Goal: Task Accomplishment & Management: Manage account settings

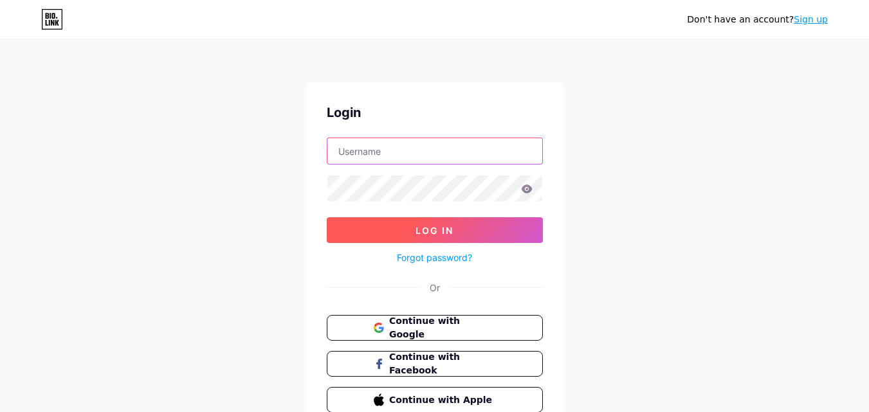
type input "[EMAIL_ADDRESS][DOMAIN_NAME]"
click at [502, 227] on button "Log In" at bounding box center [435, 230] width 216 height 26
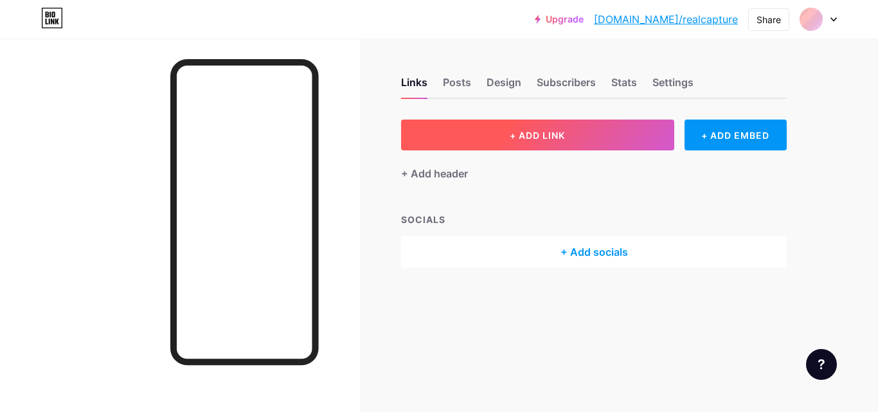
click at [571, 144] on button "+ ADD LINK" at bounding box center [537, 135] width 273 height 31
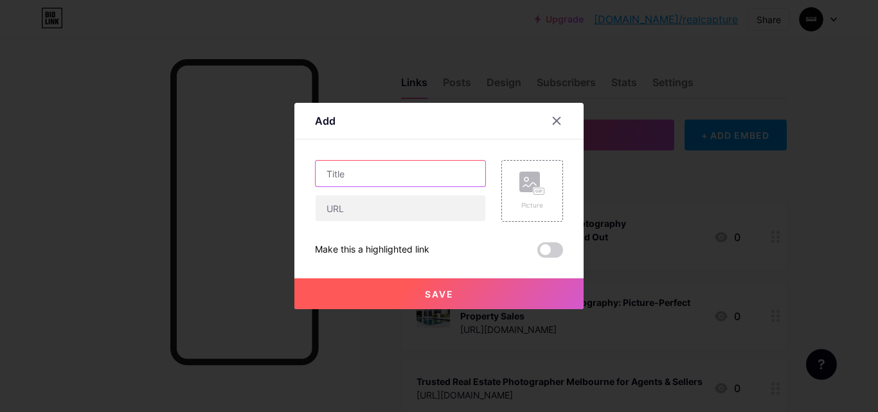
click at [345, 179] on input "text" at bounding box center [401, 174] width 170 height 26
paste input "Professional Real Estate Videographer [GEOGRAPHIC_DATA] | Realcapture"
type input "Professional Real Estate Videographer [GEOGRAPHIC_DATA] | Realcapture"
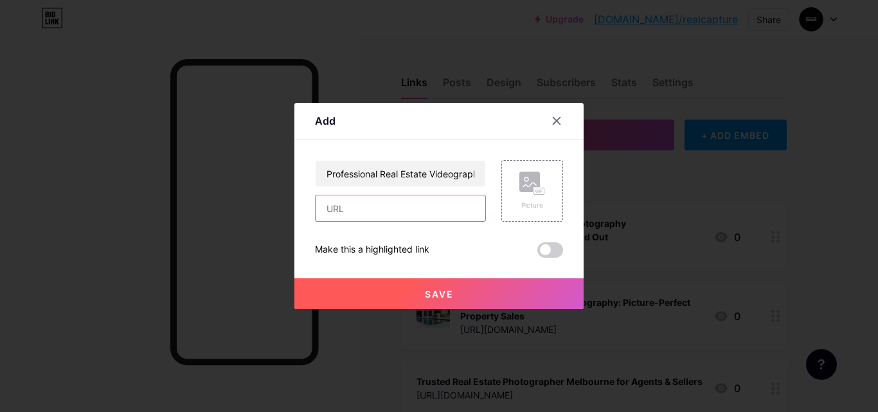
click at [362, 206] on input "text" at bounding box center [401, 208] width 170 height 26
paste input "[URL][DOMAIN_NAME]"
type input "[URL][DOMAIN_NAME]"
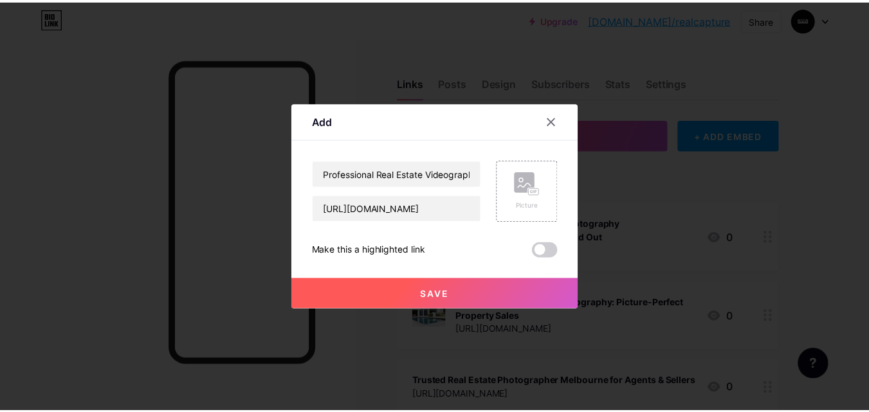
scroll to position [0, 0]
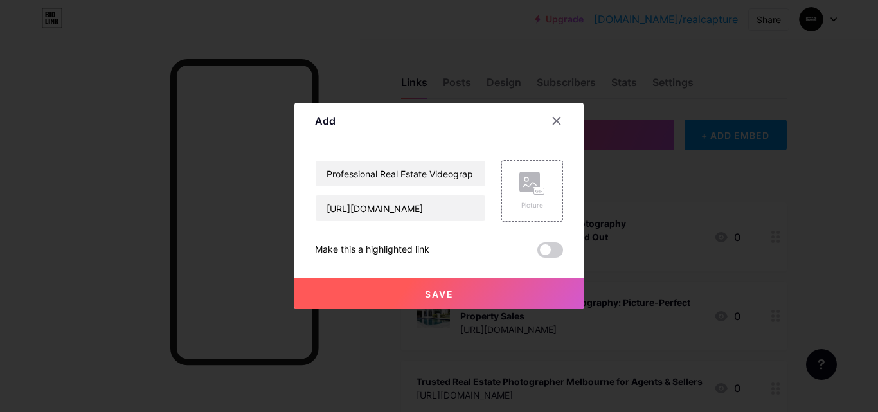
click at [392, 287] on button "Save" at bounding box center [439, 293] width 289 height 31
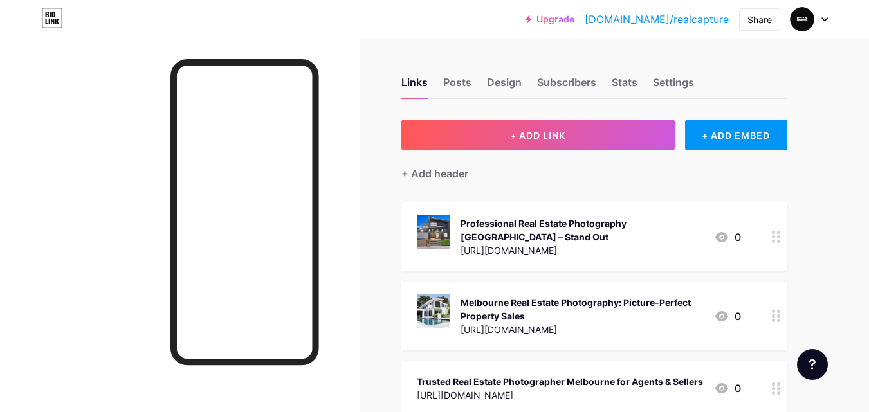
click at [706, 17] on link "[DOMAIN_NAME]/realcapture" at bounding box center [657, 19] width 144 height 15
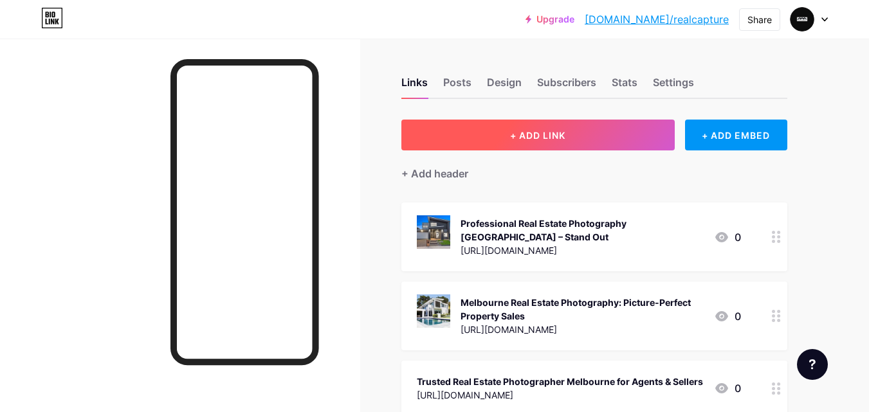
click at [567, 134] on button "+ ADD LINK" at bounding box center [537, 135] width 273 height 31
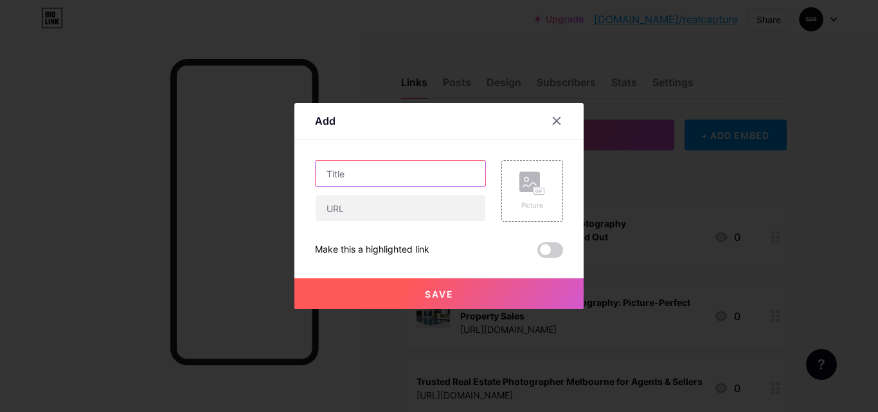
click at [377, 170] on input "text" at bounding box center [401, 174] width 170 height 26
paste input "Real Estate Videographer Melbourne | Realcapture – Videos That Sell"
type input "Real Estate Videographer Melbourne | Realcapture – Videos That Sell"
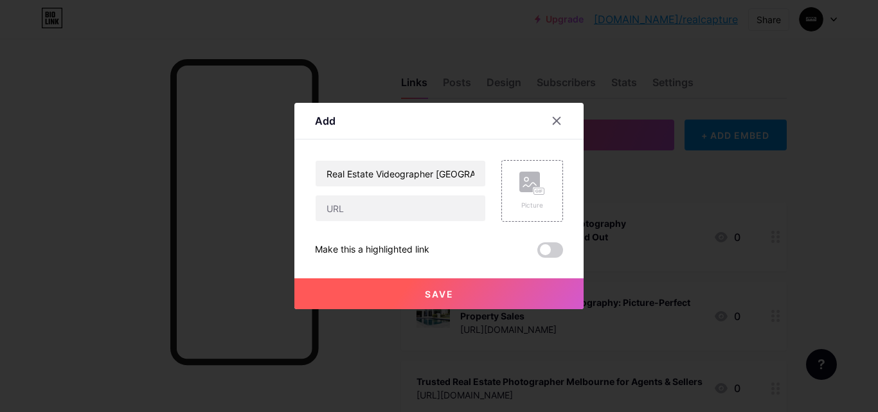
click at [351, 192] on div "Real Estate Videographer Melbourne | Realcapture – Videos That Sell" at bounding box center [400, 191] width 171 height 62
click at [352, 206] on input "text" at bounding box center [401, 208] width 170 height 26
paste input "https://theomnibuzz.com/real-estate-videographer-melbourne--using-cinematic-sto…"
click at [391, 296] on button "Save" at bounding box center [439, 293] width 289 height 31
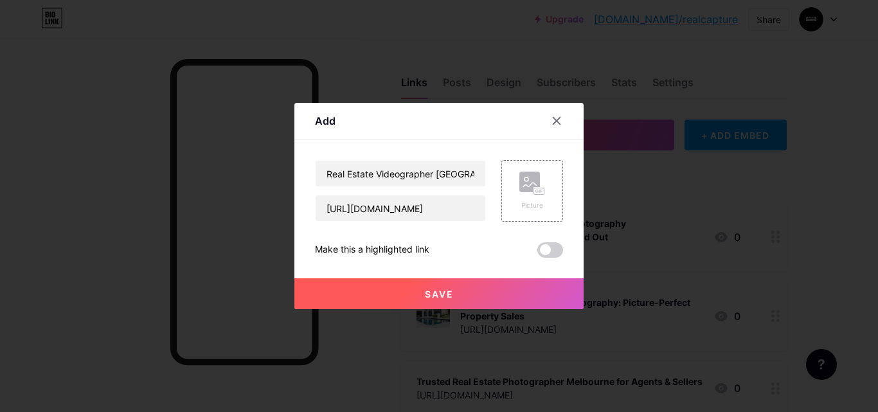
scroll to position [0, 0]
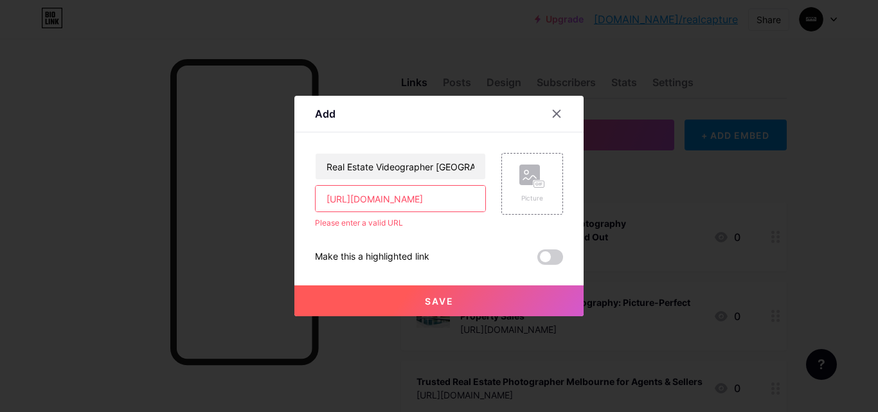
click at [396, 302] on button "Save" at bounding box center [439, 301] width 289 height 31
click at [431, 194] on input "https://theomnibuzz.com/real-estate-videographer-melbourne--using-cinematic-sto…" at bounding box center [401, 199] width 170 height 26
drag, startPoint x: 473, startPoint y: 198, endPoint x: 268, endPoint y: 197, distance: 205.1
click at [268, 197] on div "Add Content YouTube Play YouTube video without leaving your page. ADD Vimeo Pla…" at bounding box center [439, 206] width 878 height 412
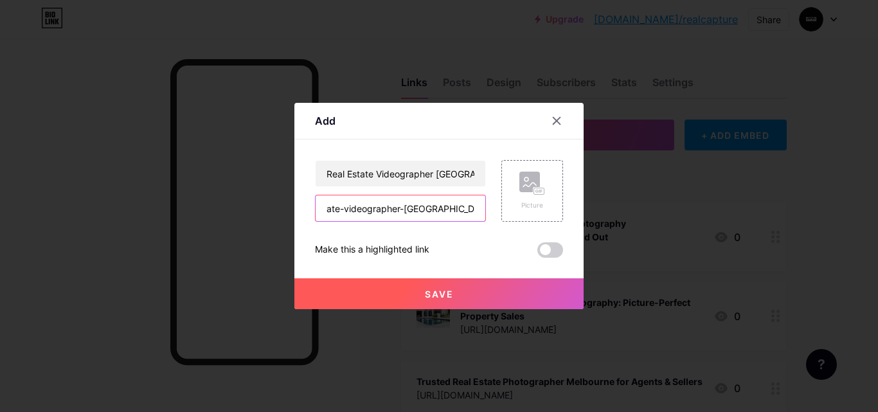
drag, startPoint x: 424, startPoint y: 210, endPoint x: 244, endPoint y: 210, distance: 180.1
click at [244, 210] on div "Add Content YouTube Play YouTube video without leaving your page. ADD Vimeo Pla…" at bounding box center [439, 206] width 878 height 412
drag, startPoint x: 428, startPoint y: 212, endPoint x: 282, endPoint y: 212, distance: 146.0
click at [282, 212] on div "Add Content YouTube Play YouTube video without leaving your page. ADD Vimeo Pla…" at bounding box center [439, 206] width 878 height 412
type input "-properties-to-life"
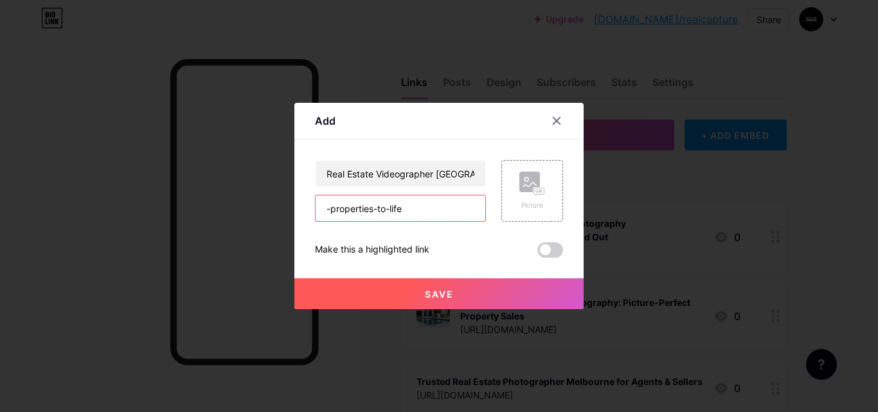
drag, startPoint x: 359, startPoint y: 208, endPoint x: 234, endPoint y: 208, distance: 124.8
click at [234, 208] on div "Add Content YouTube Play YouTube video without leaving your page. ADD Vimeo Pla…" at bounding box center [439, 206] width 878 height 412
paste input "https://theomnibuzz.com/real-estate-videographer-melbourne--using-cinematic-sto…"
type input "https://theomnibuzz.com/real-estate-videographer-melbourne--using-cinematic-sto…"
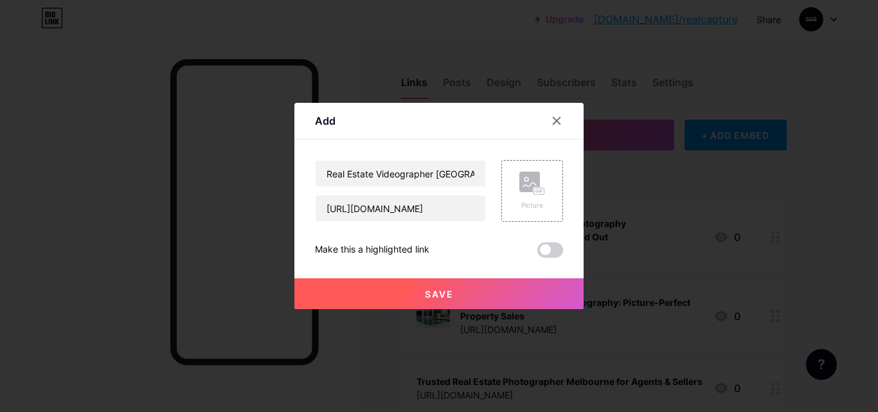
click at [376, 295] on button "Save" at bounding box center [439, 293] width 289 height 31
